Goal: Information Seeking & Learning: Learn about a topic

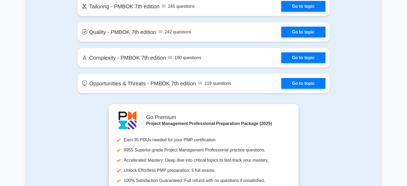
scroll to position [1256, 0]
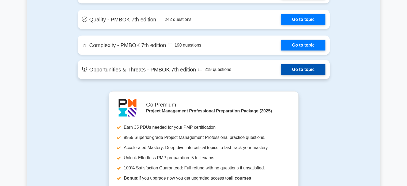
click at [305, 70] on link "Go to topic" at bounding box center [303, 69] width 44 height 11
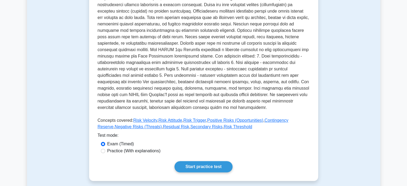
scroll to position [187, 0]
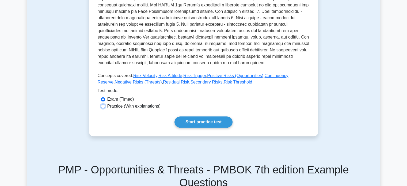
click at [103, 107] on input "Practice (With explanations)" at bounding box center [103, 106] width 4 height 4
radio input "true"
click at [207, 124] on link "Start practice test" at bounding box center [203, 121] width 58 height 11
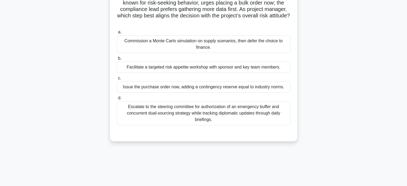
scroll to position [80, 0]
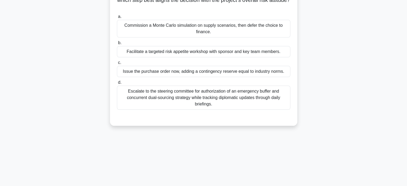
click at [210, 95] on div "Escalate to the steering committee for authorization of an emergency buffer and…" at bounding box center [203, 98] width 173 height 24
click at [117, 84] on input "d. Escalate to the steering committee for authorization of an emergency buffer …" at bounding box center [117, 82] width 0 height 3
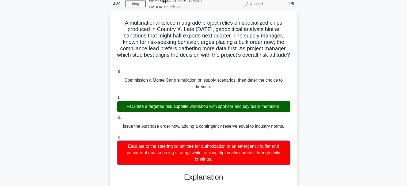
scroll to position [0, 0]
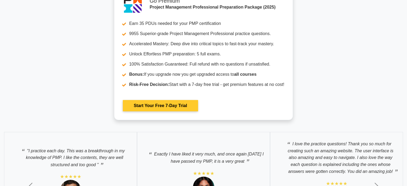
scroll to position [1817, 0]
